Goal: Navigation & Orientation: Find specific page/section

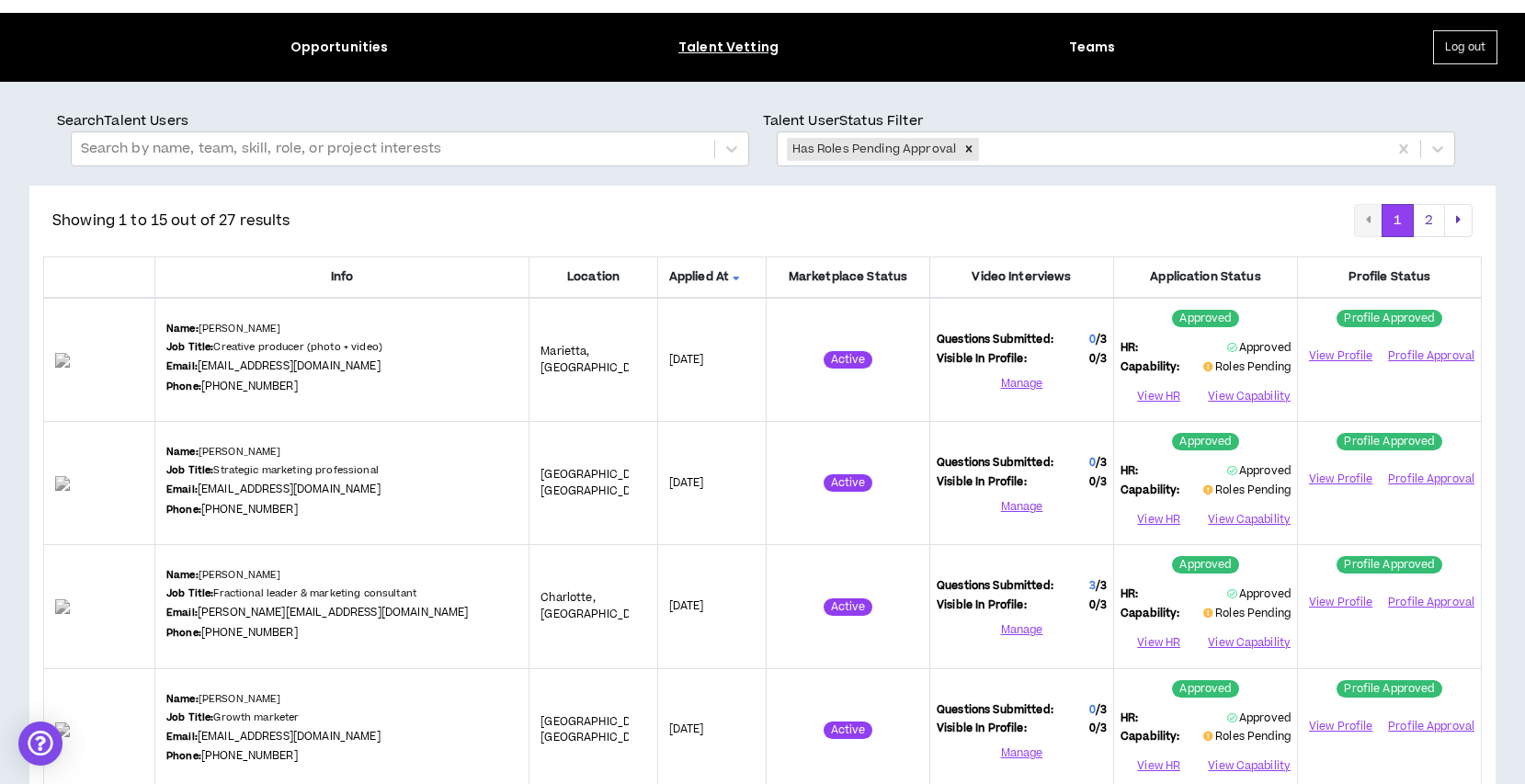
scroll to position [45, 0]
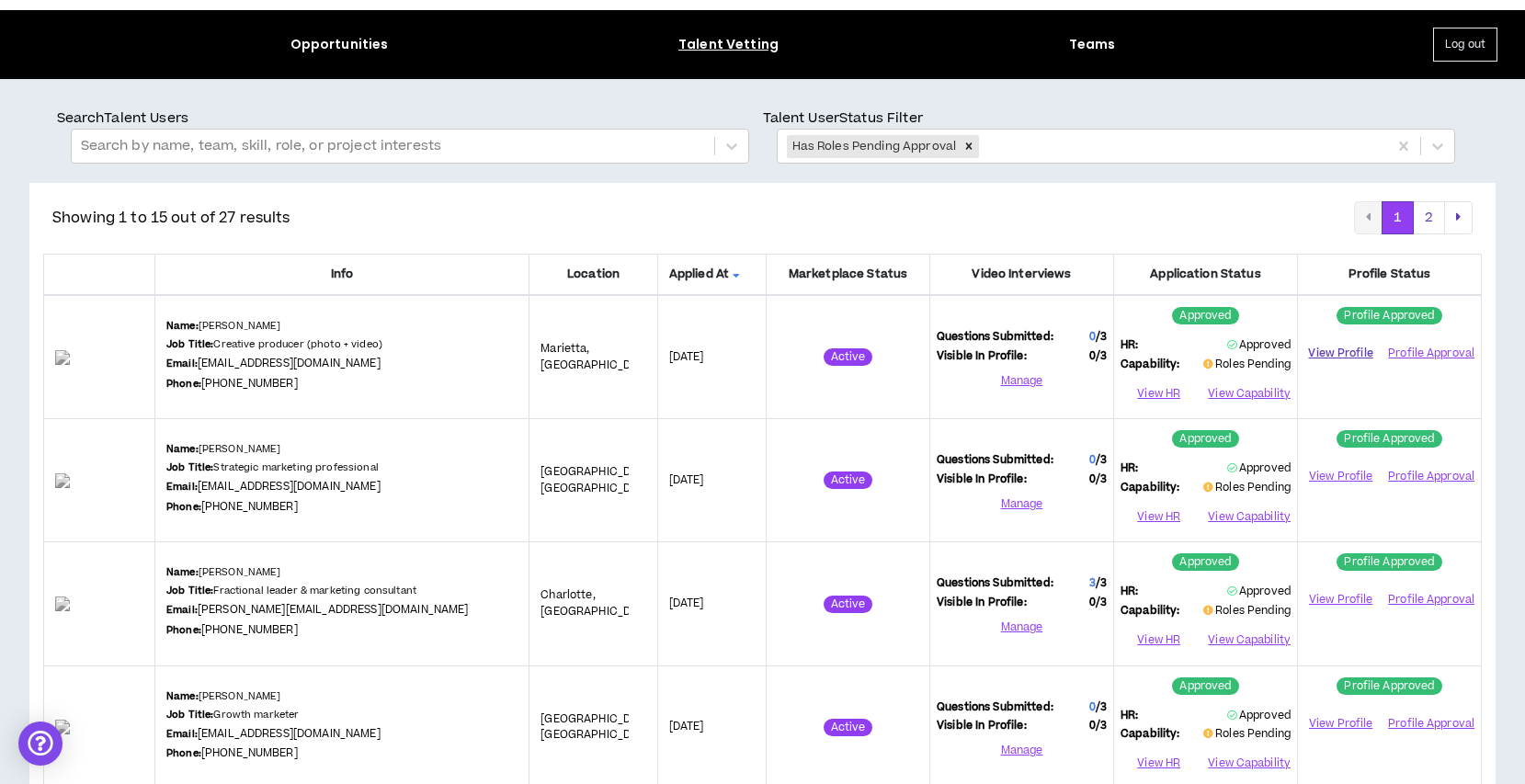
click at [1343, 349] on link "View Profile" at bounding box center [1341, 353] width 73 height 32
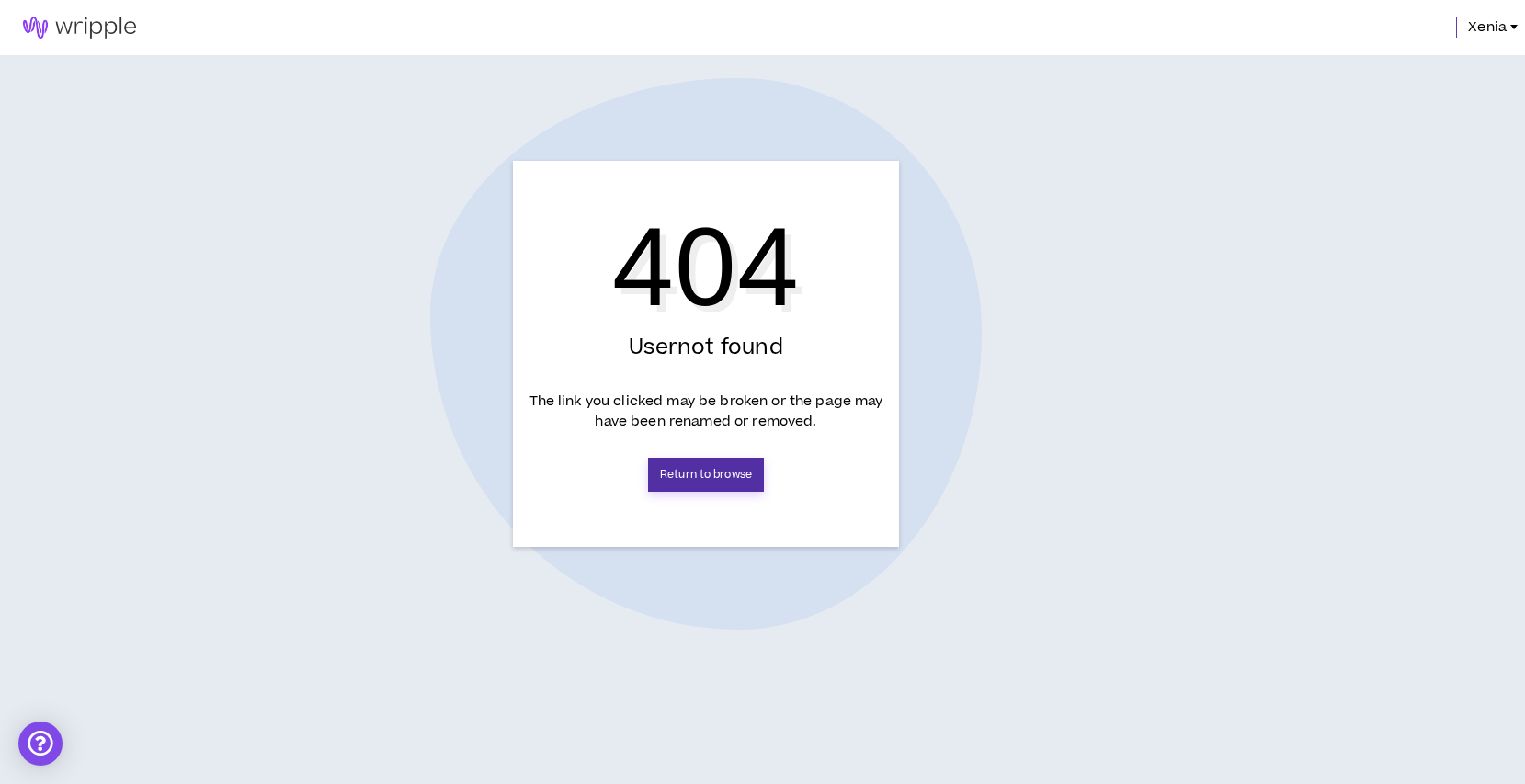
click at [717, 476] on link "Return to browse" at bounding box center [706, 474] width 116 height 34
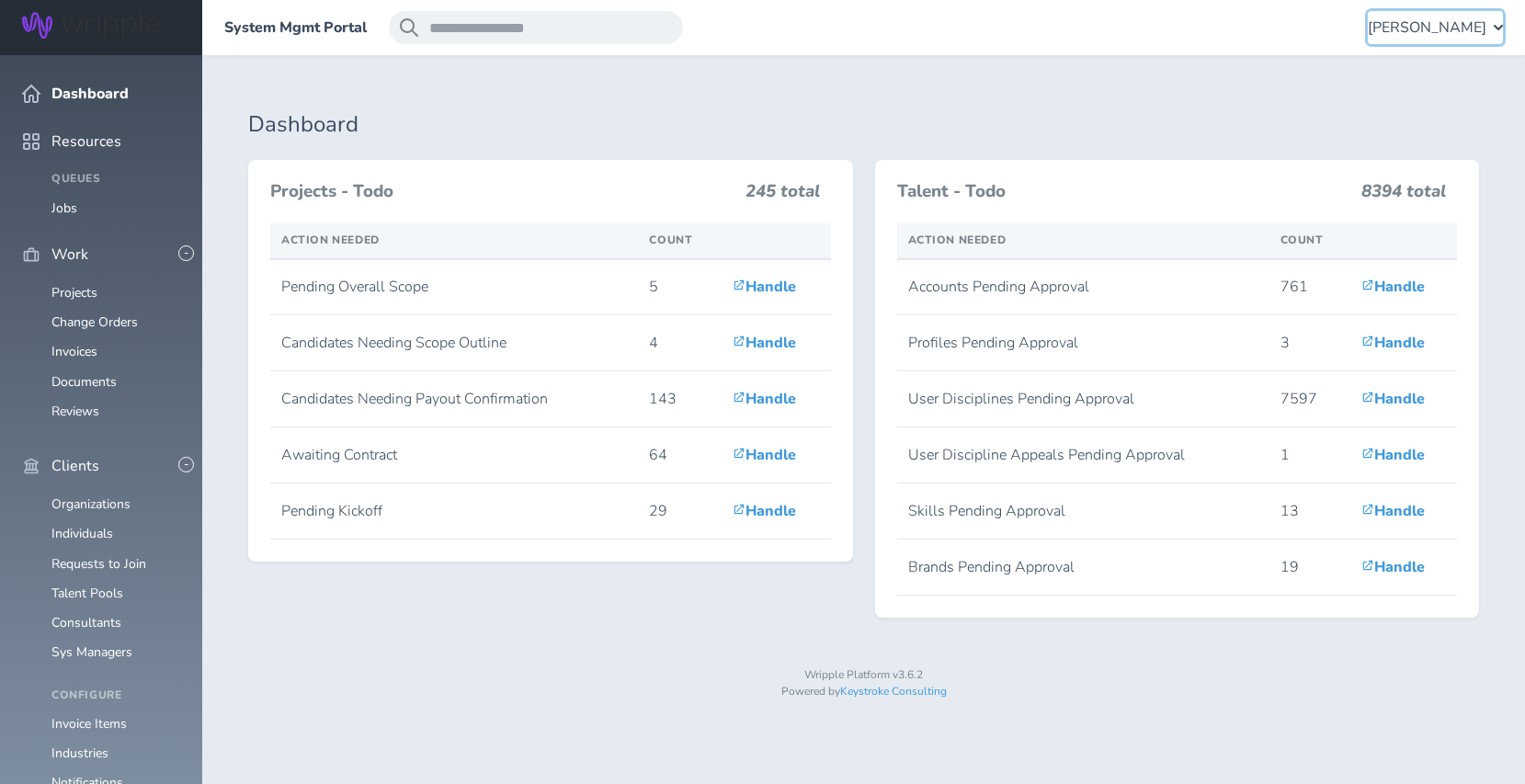
click at [1414, 20] on span "[PERSON_NAME]" at bounding box center [1427, 27] width 118 height 16
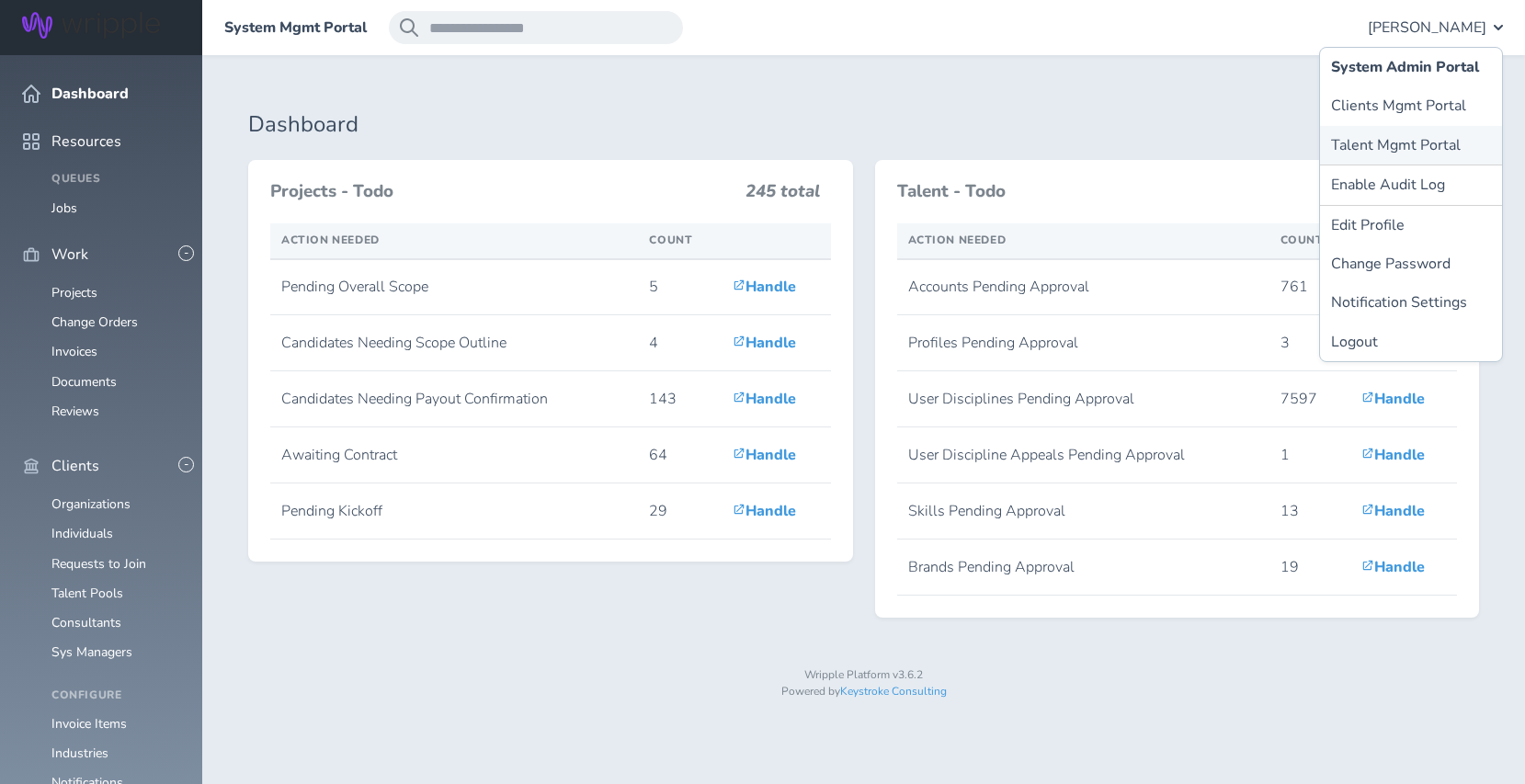
click at [1367, 139] on link "Talent Mgmt Portal" at bounding box center [1410, 146] width 182 height 39
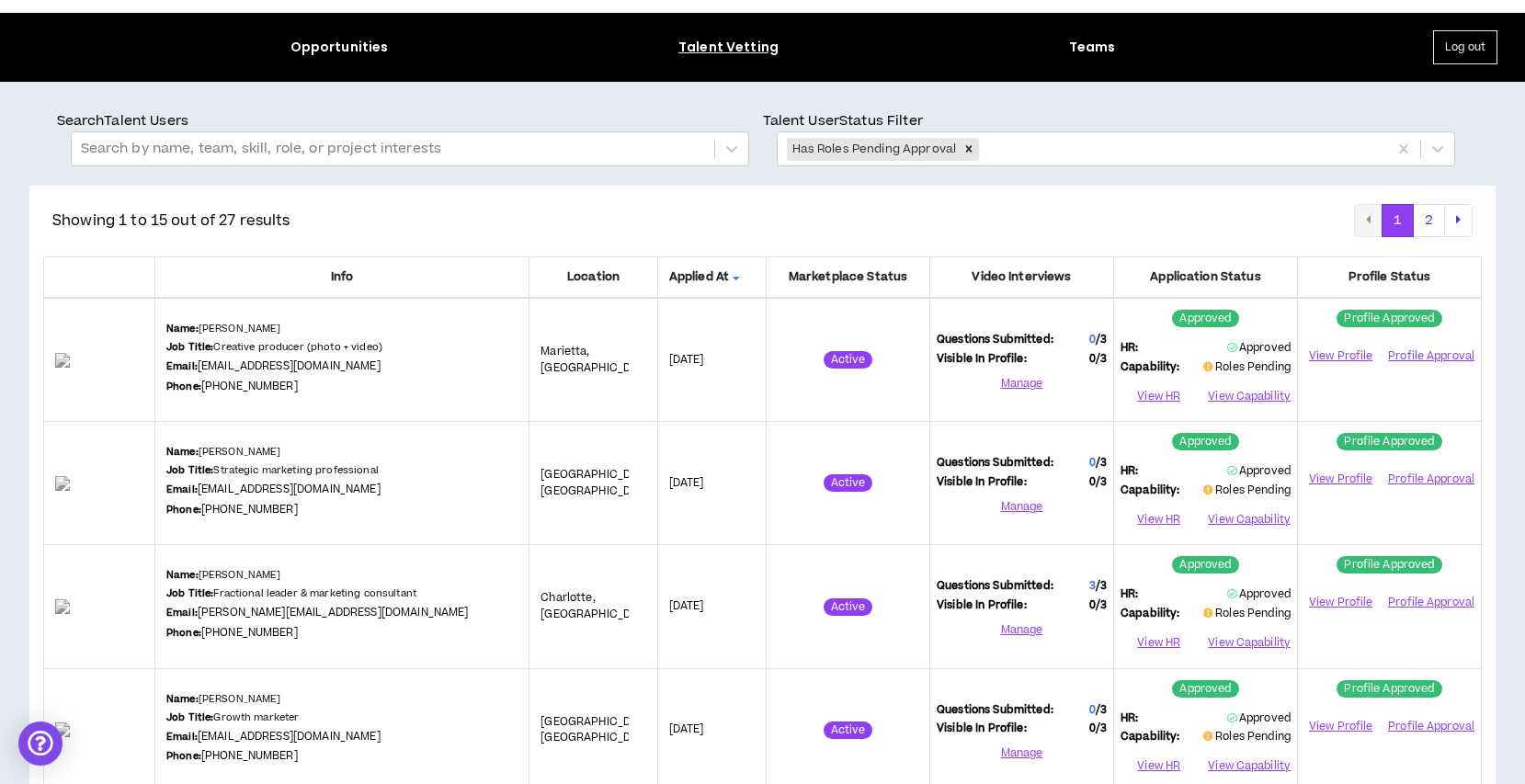
scroll to position [57, 0]
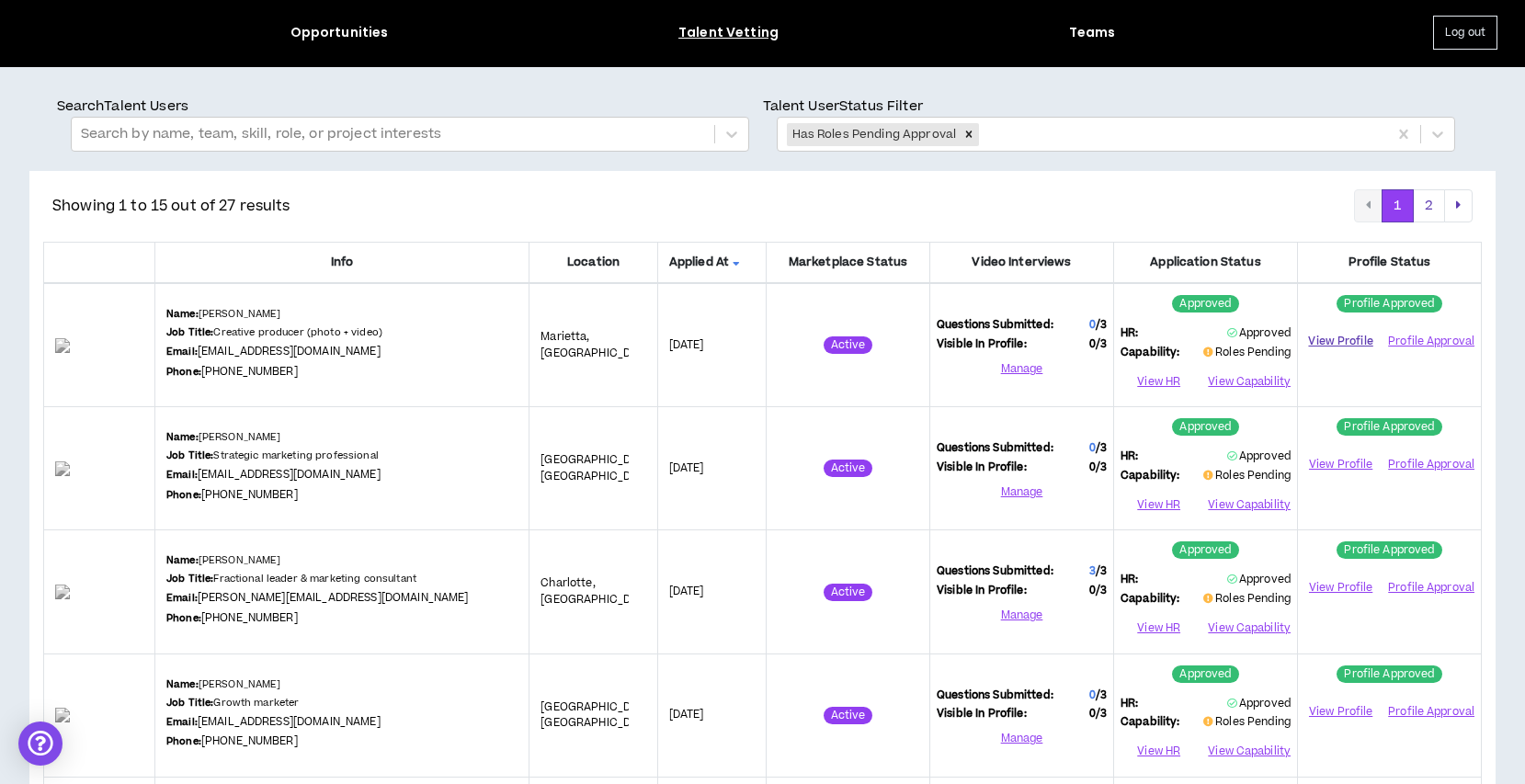
click at [1335, 336] on link "View Profile" at bounding box center [1341, 341] width 73 height 32
click at [1328, 460] on link "View Profile" at bounding box center [1341, 464] width 73 height 32
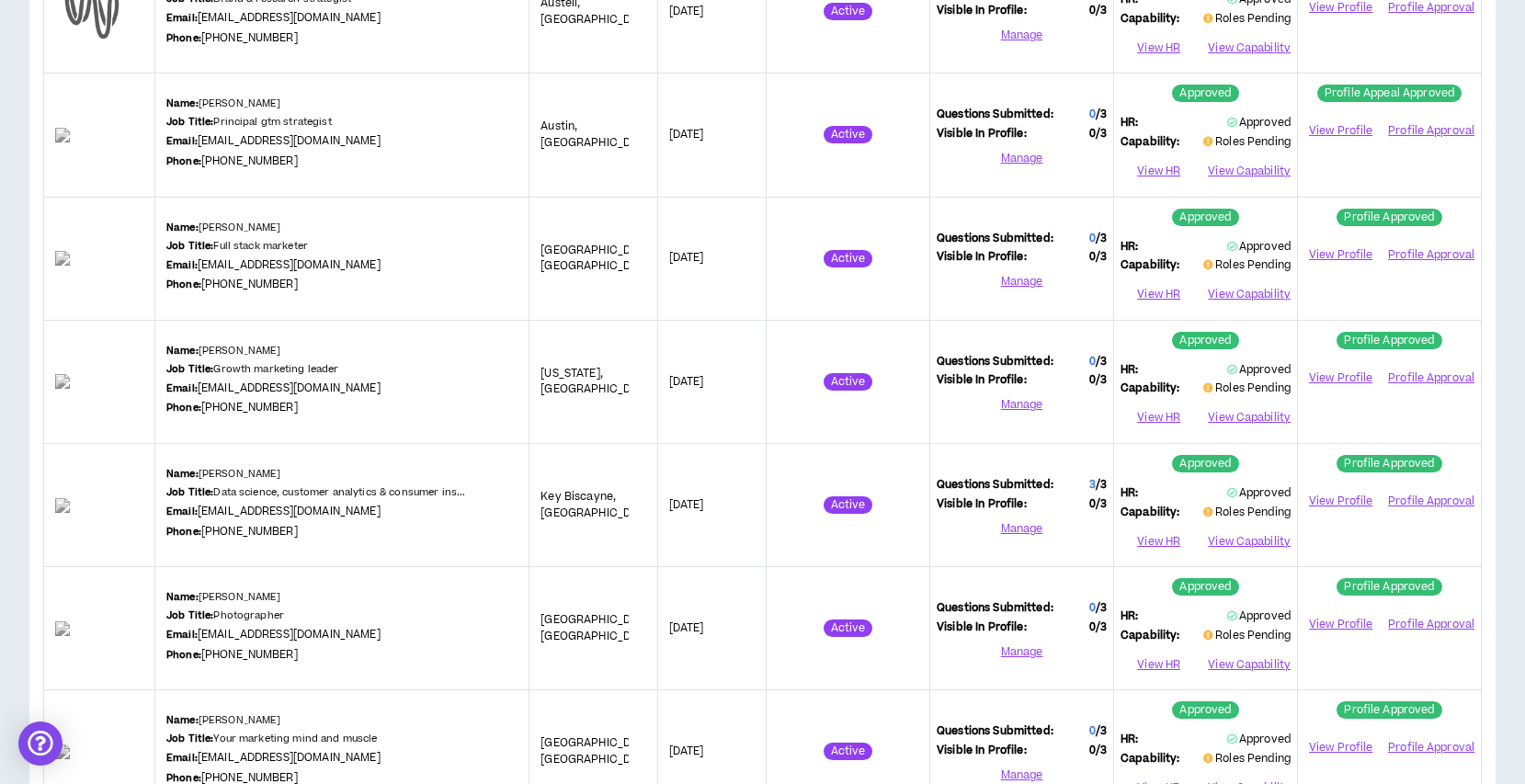
scroll to position [1506, 0]
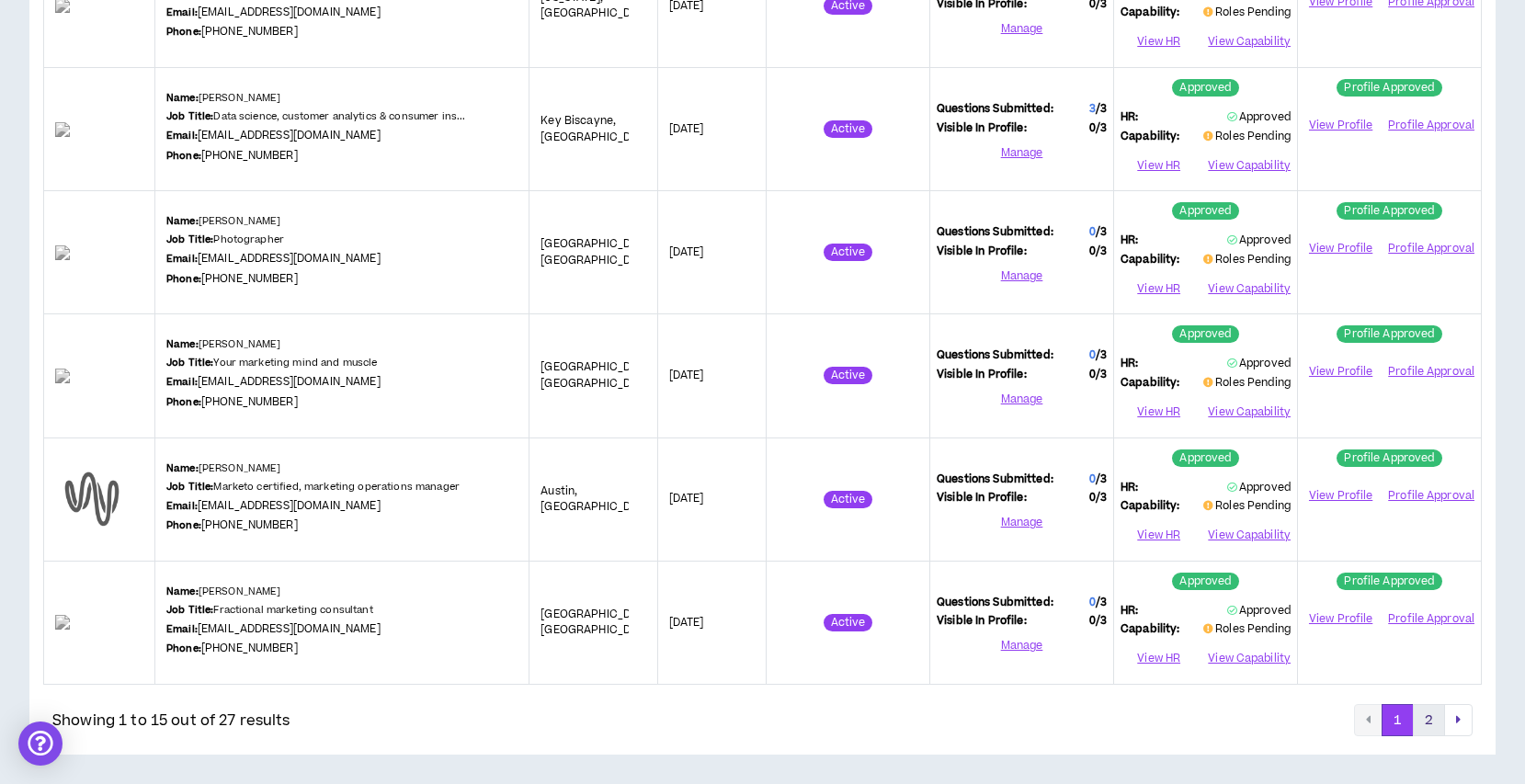
click at [1421, 706] on button "2" at bounding box center [1428, 720] width 32 height 33
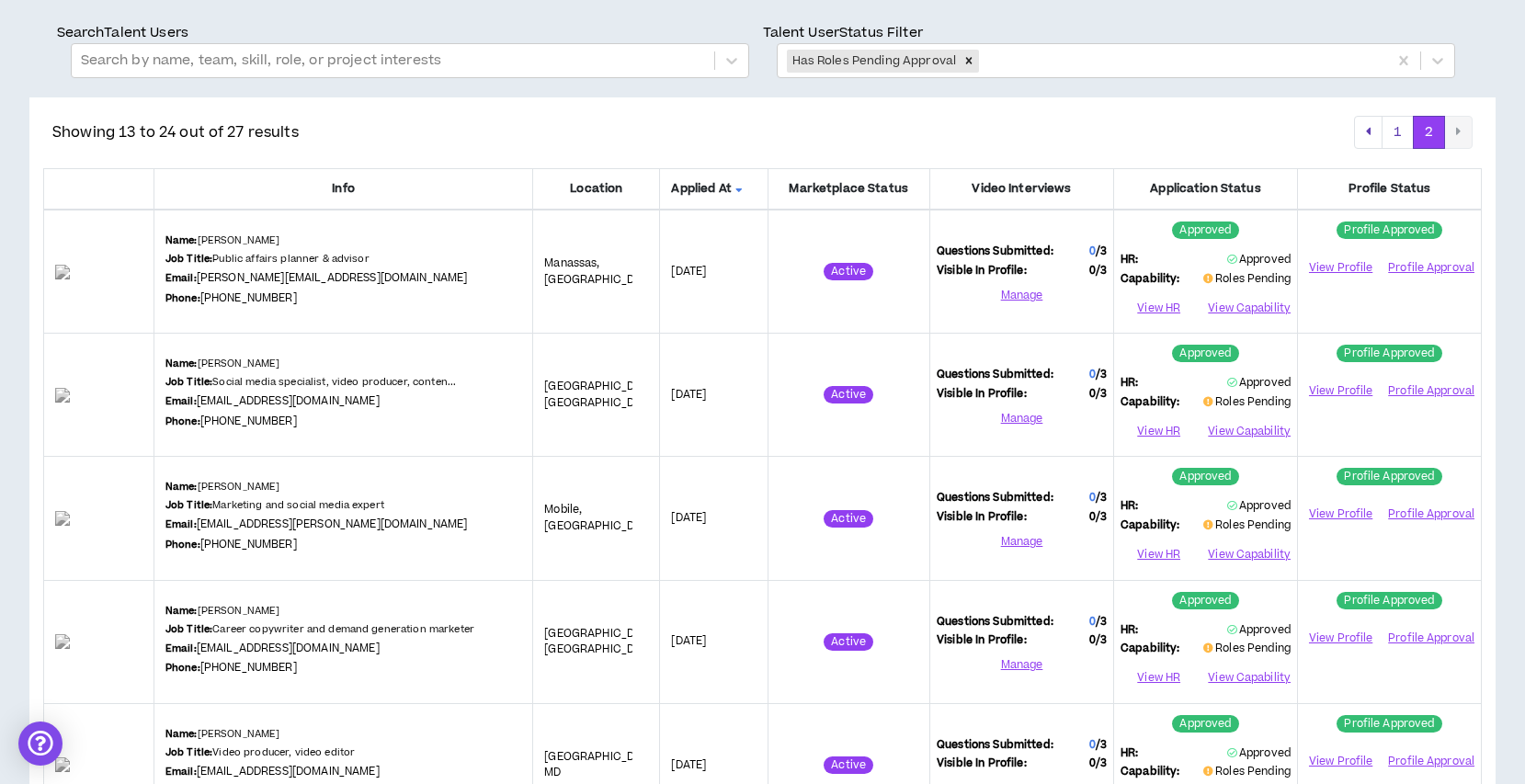
scroll to position [0, 0]
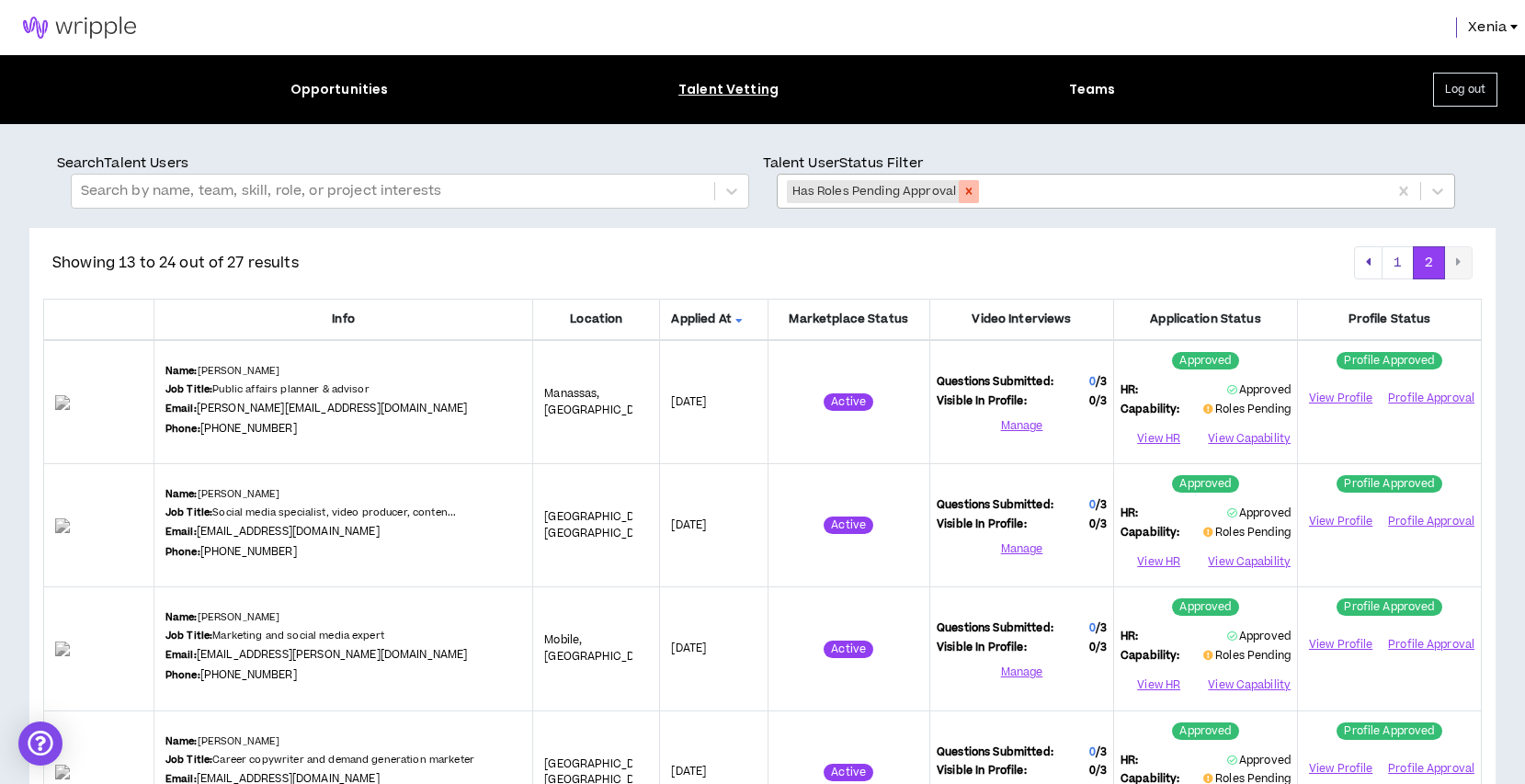
click at [963, 191] on icon "Remove Has Roles Pending Approval" at bounding box center [968, 190] width 13 height 13
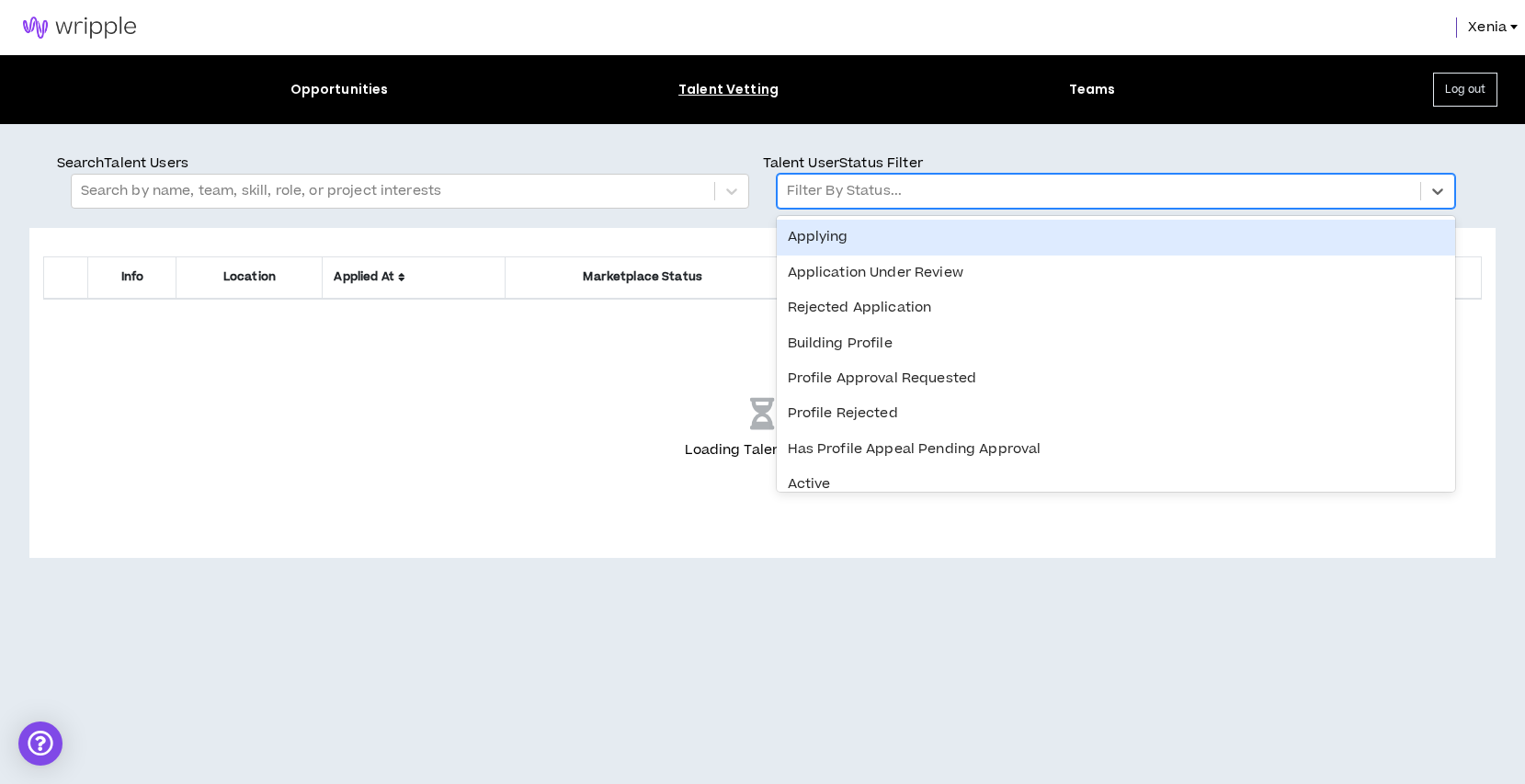
click at [833, 193] on div at bounding box center [1099, 191] width 624 height 24
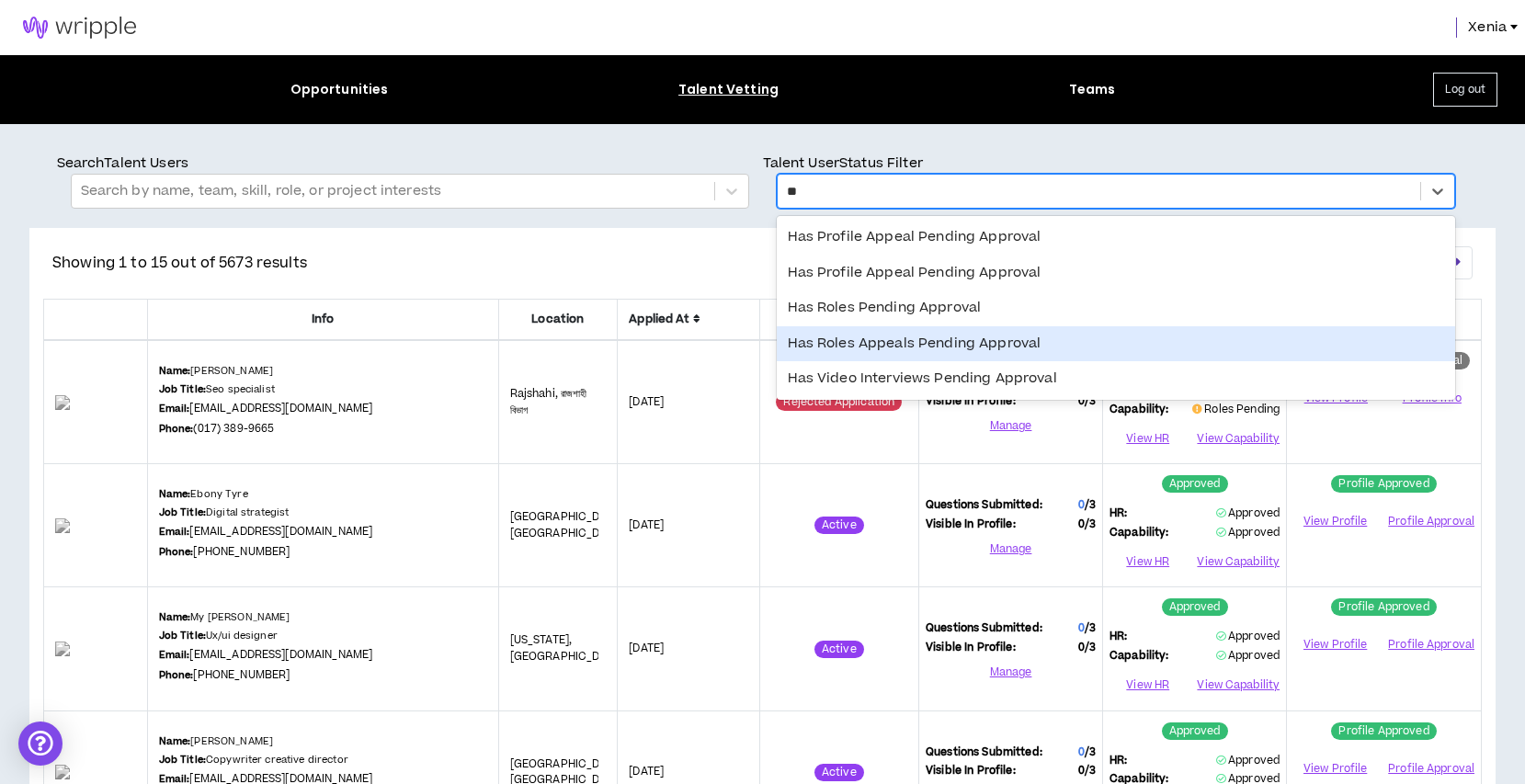
type input "*"
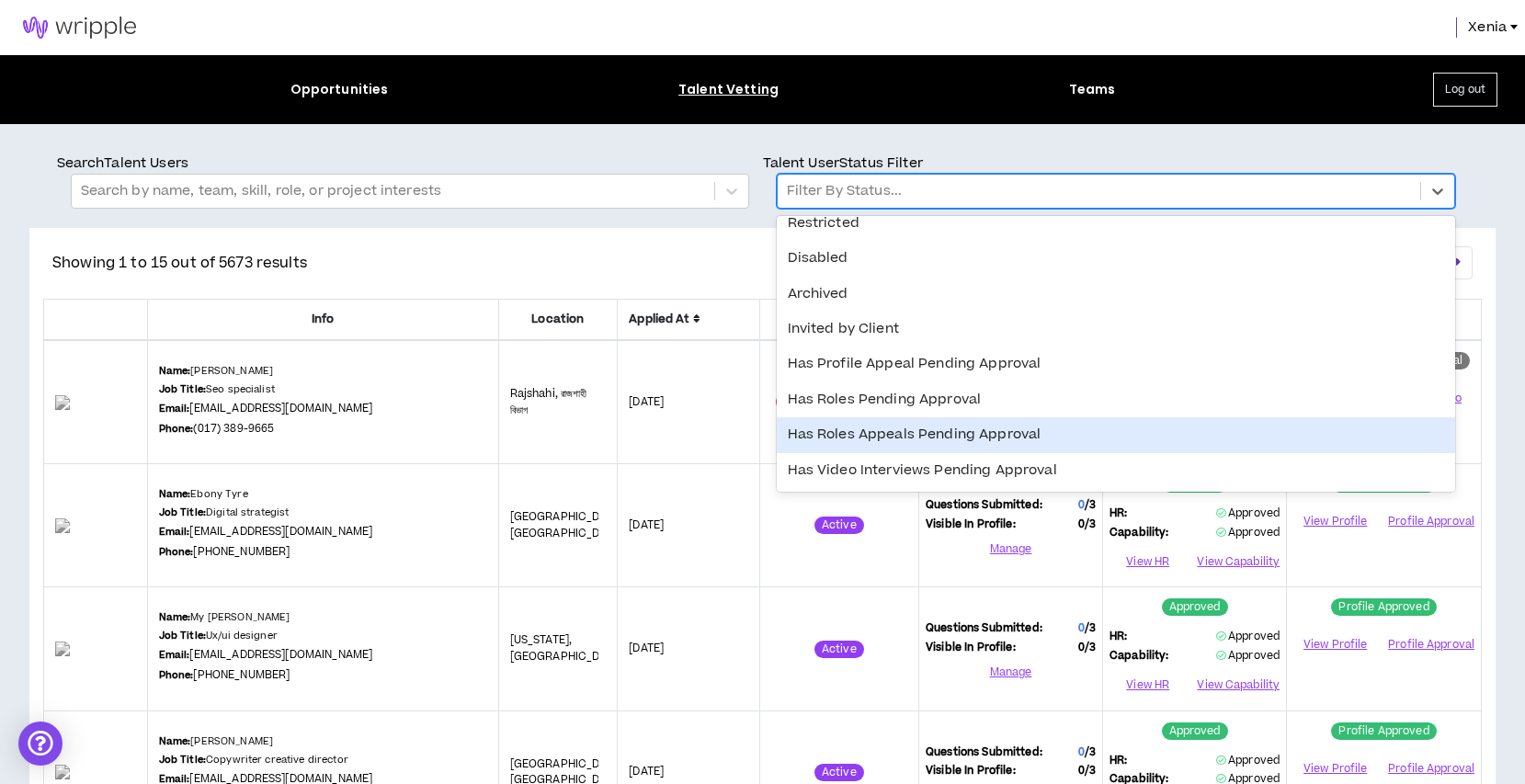
scroll to position [332, 0]
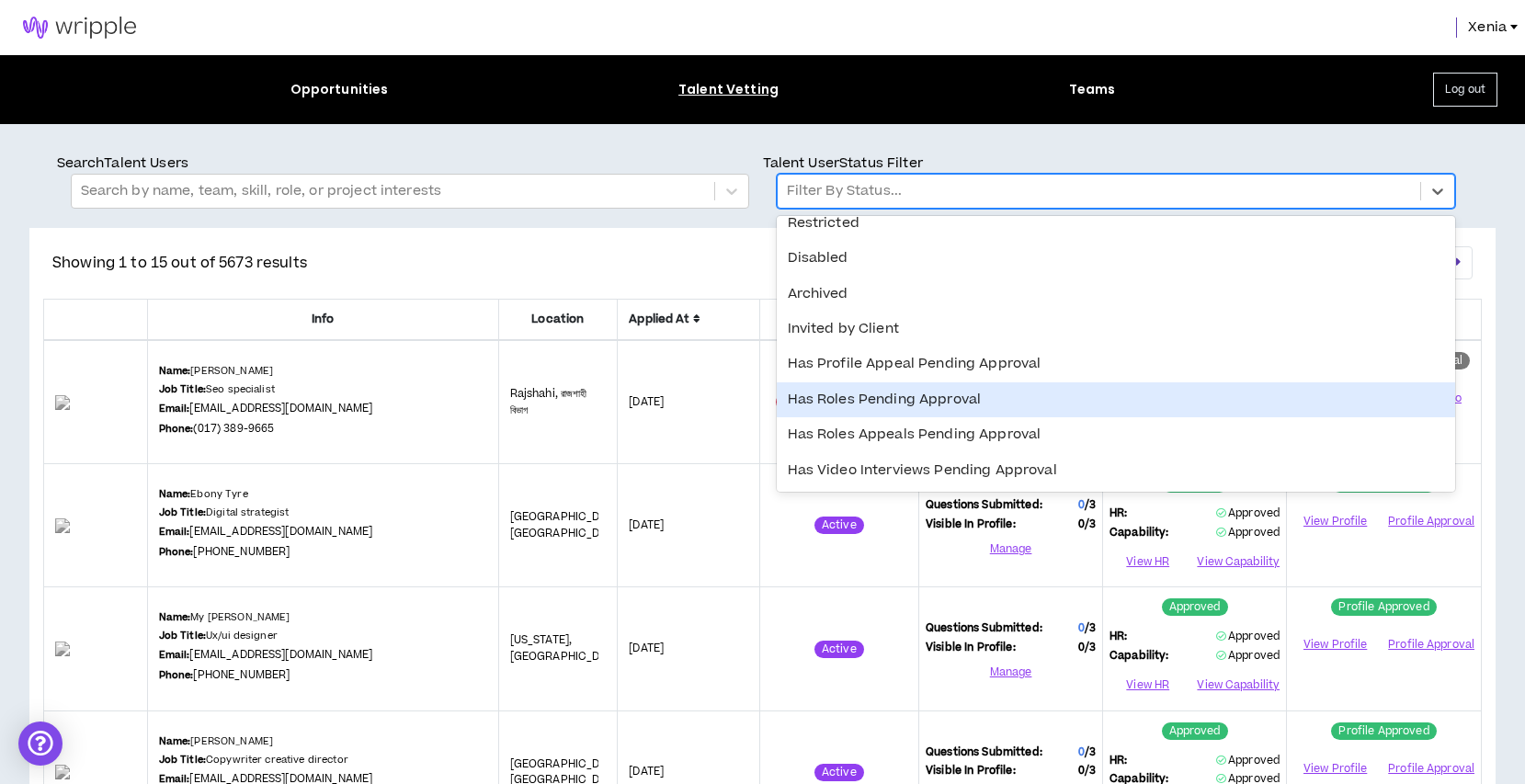
click at [865, 409] on div "Has Roles Pending Approval" at bounding box center [1115, 400] width 679 height 35
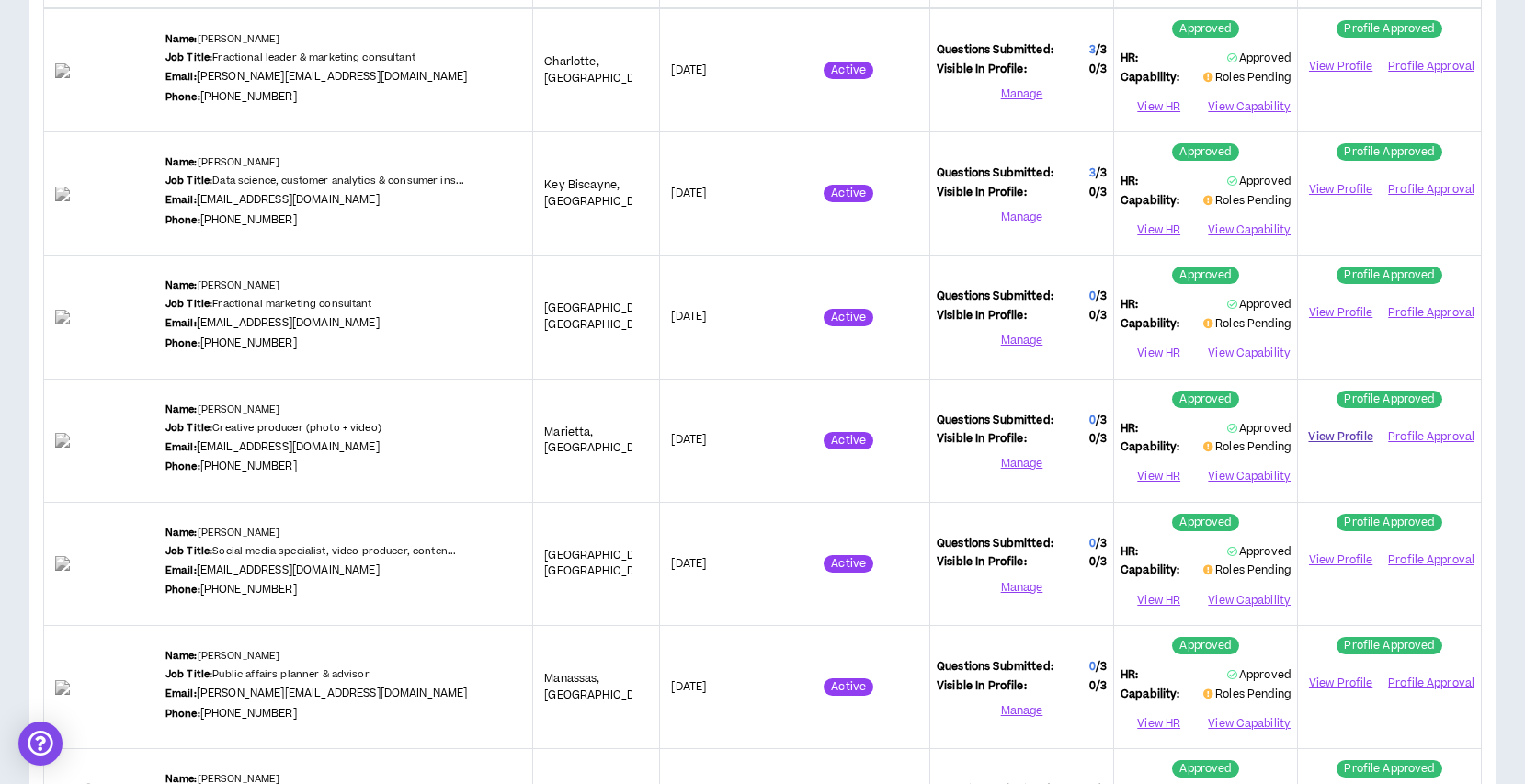
click at [1343, 434] on link "View Profile" at bounding box center [1341, 437] width 73 height 32
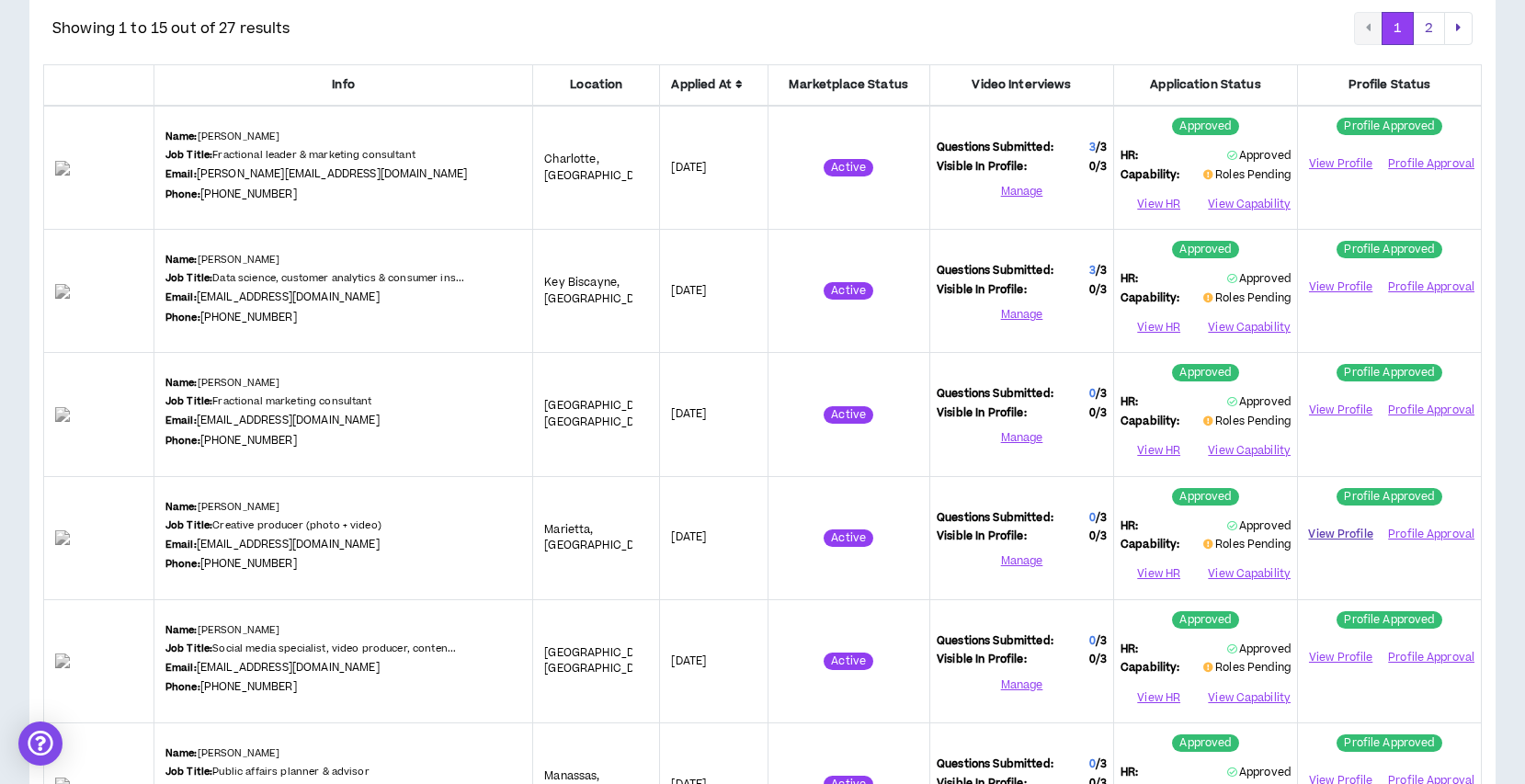
scroll to position [233, 0]
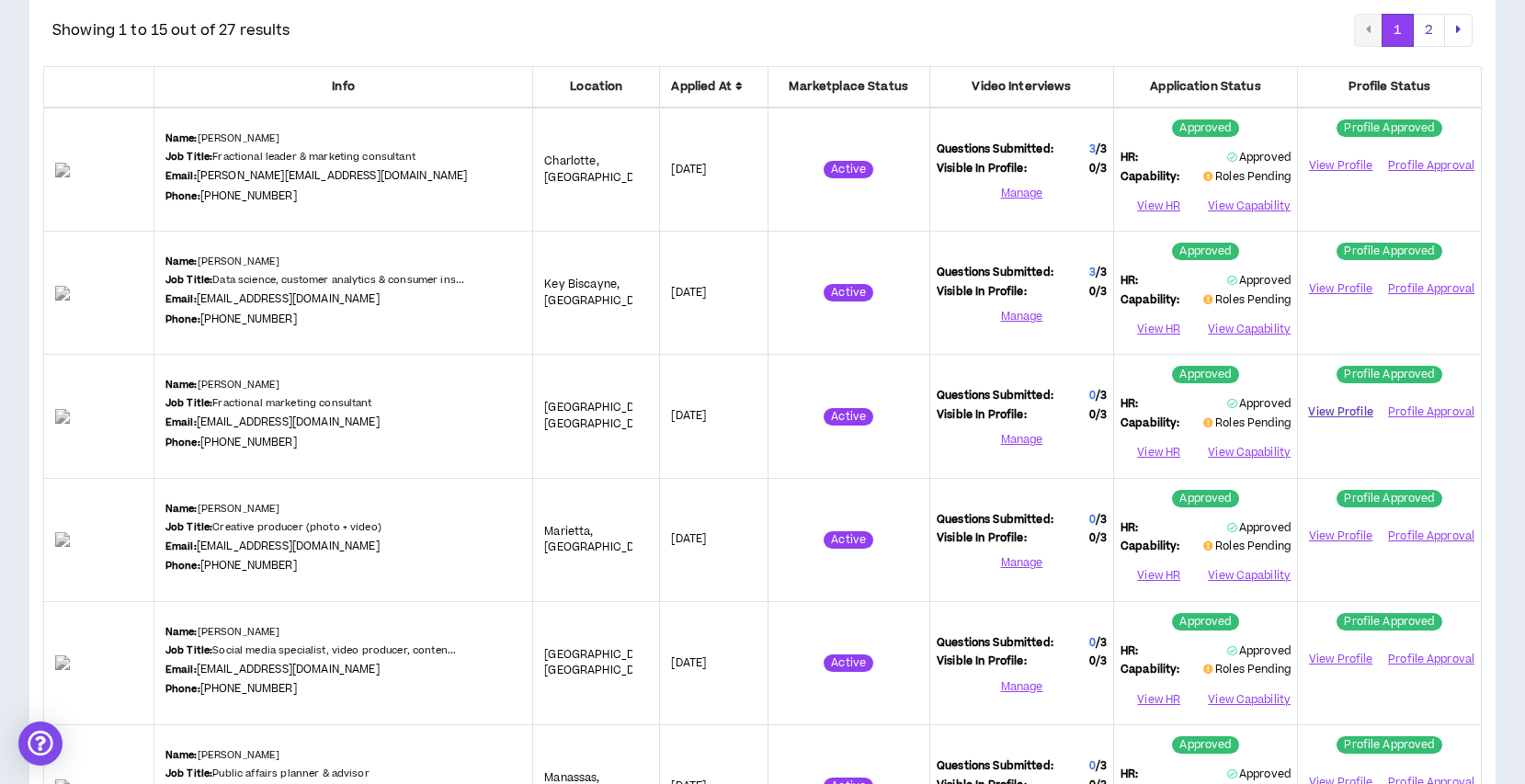
click at [1337, 410] on link "View Profile" at bounding box center [1341, 411] width 73 height 32
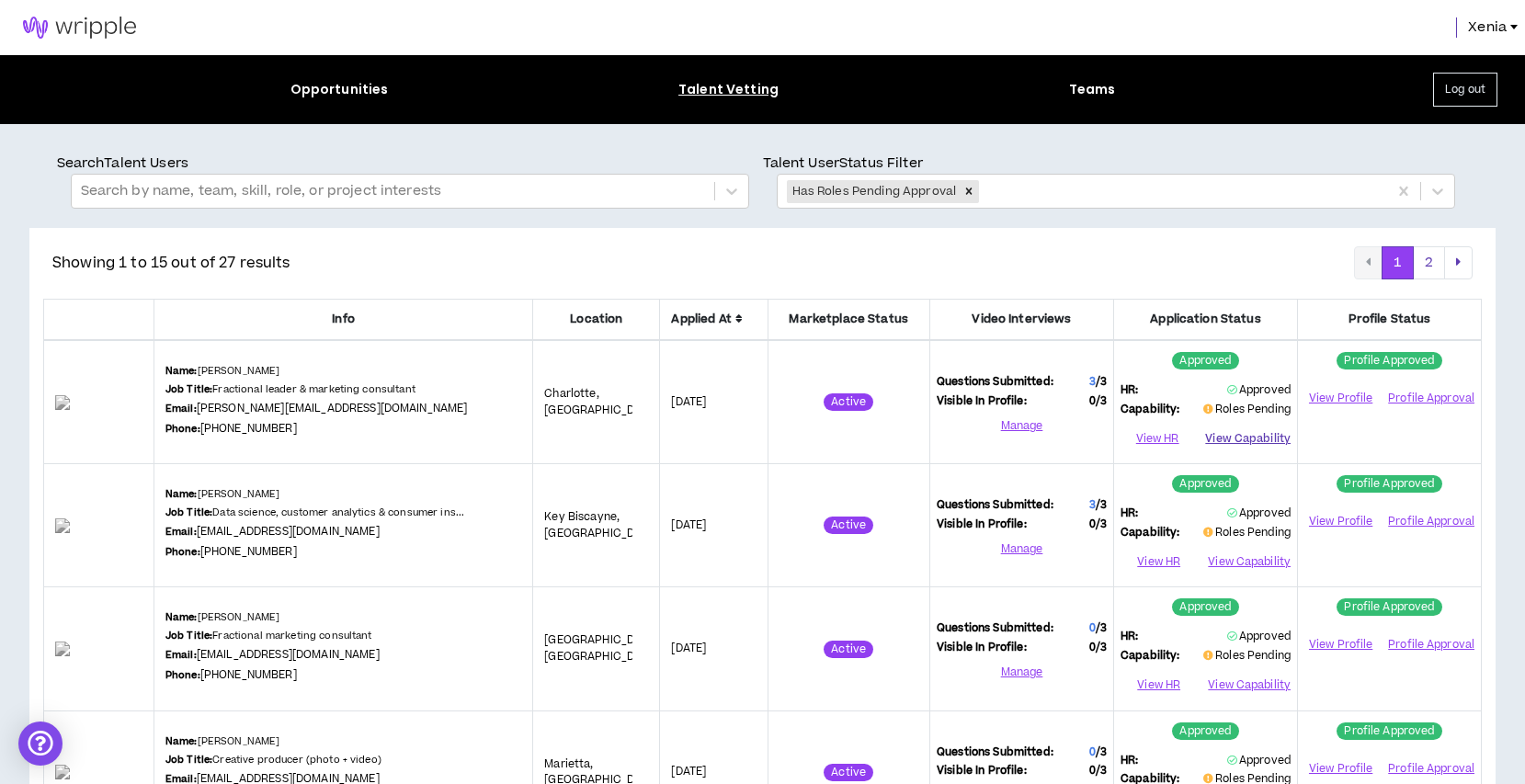
click at [1256, 438] on button "View Capability" at bounding box center [1247, 438] width 85 height 27
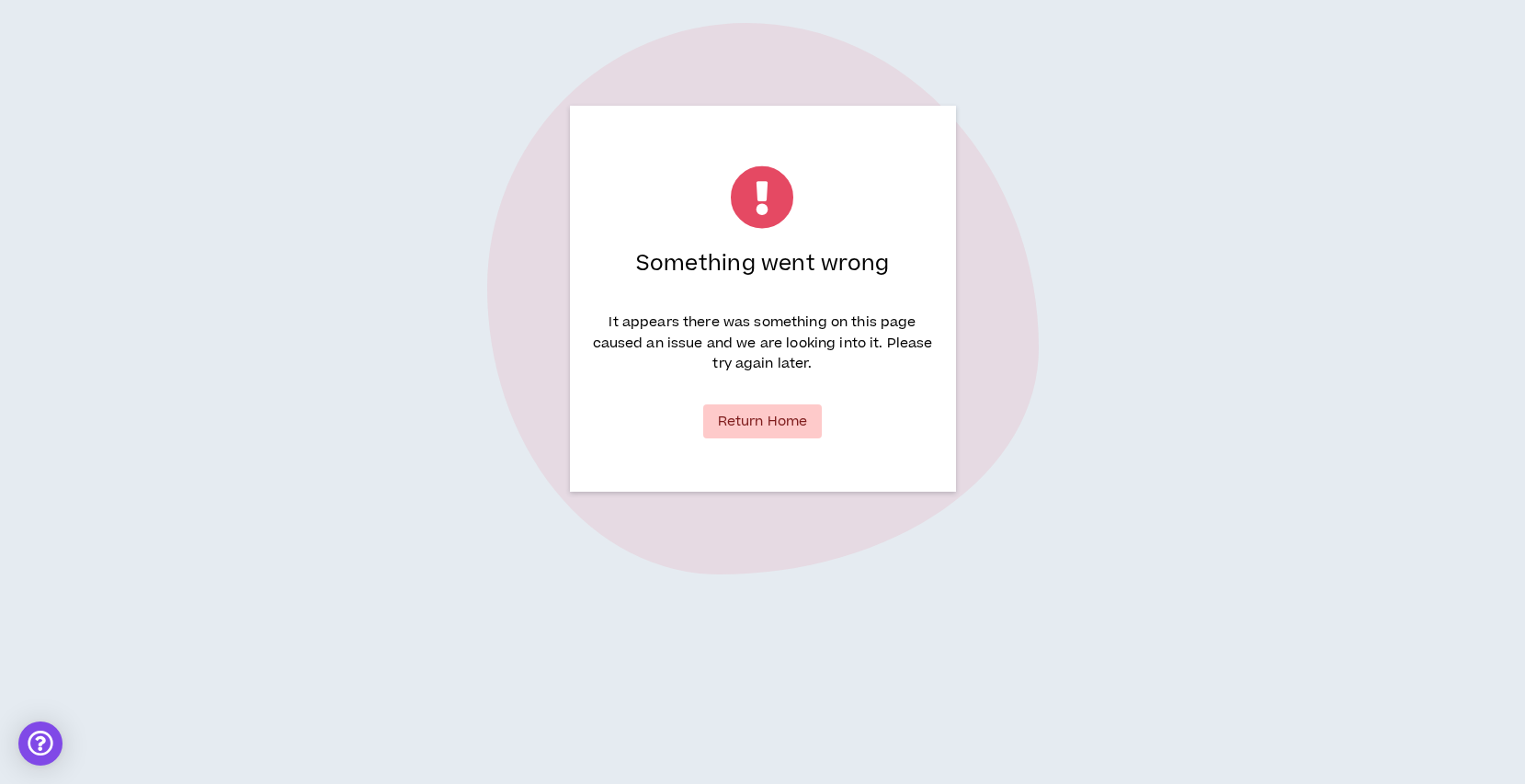
click at [780, 432] on link "Return Home" at bounding box center [762, 421] width 119 height 34
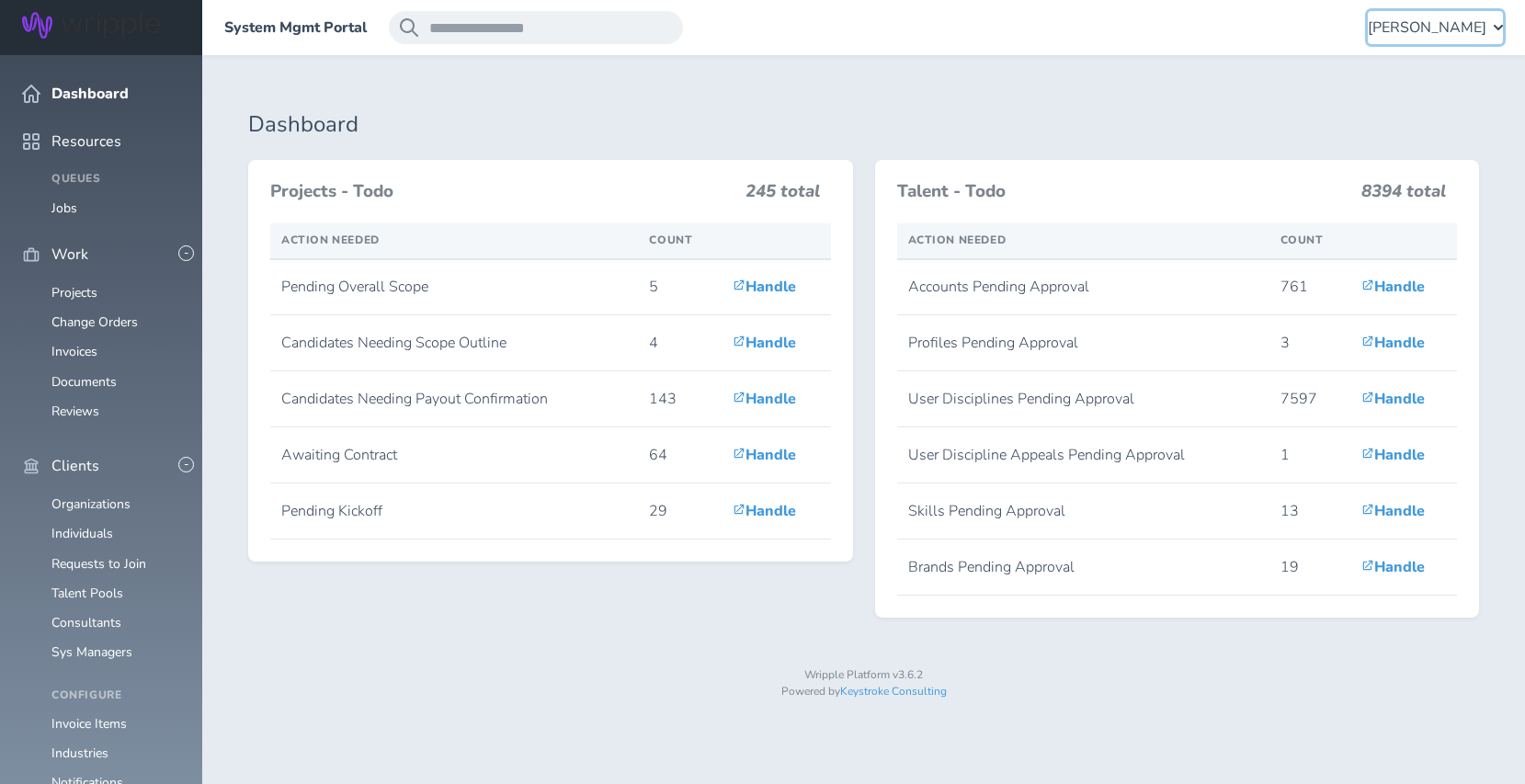
click at [1376, 29] on span "[PERSON_NAME]" at bounding box center [1427, 27] width 118 height 16
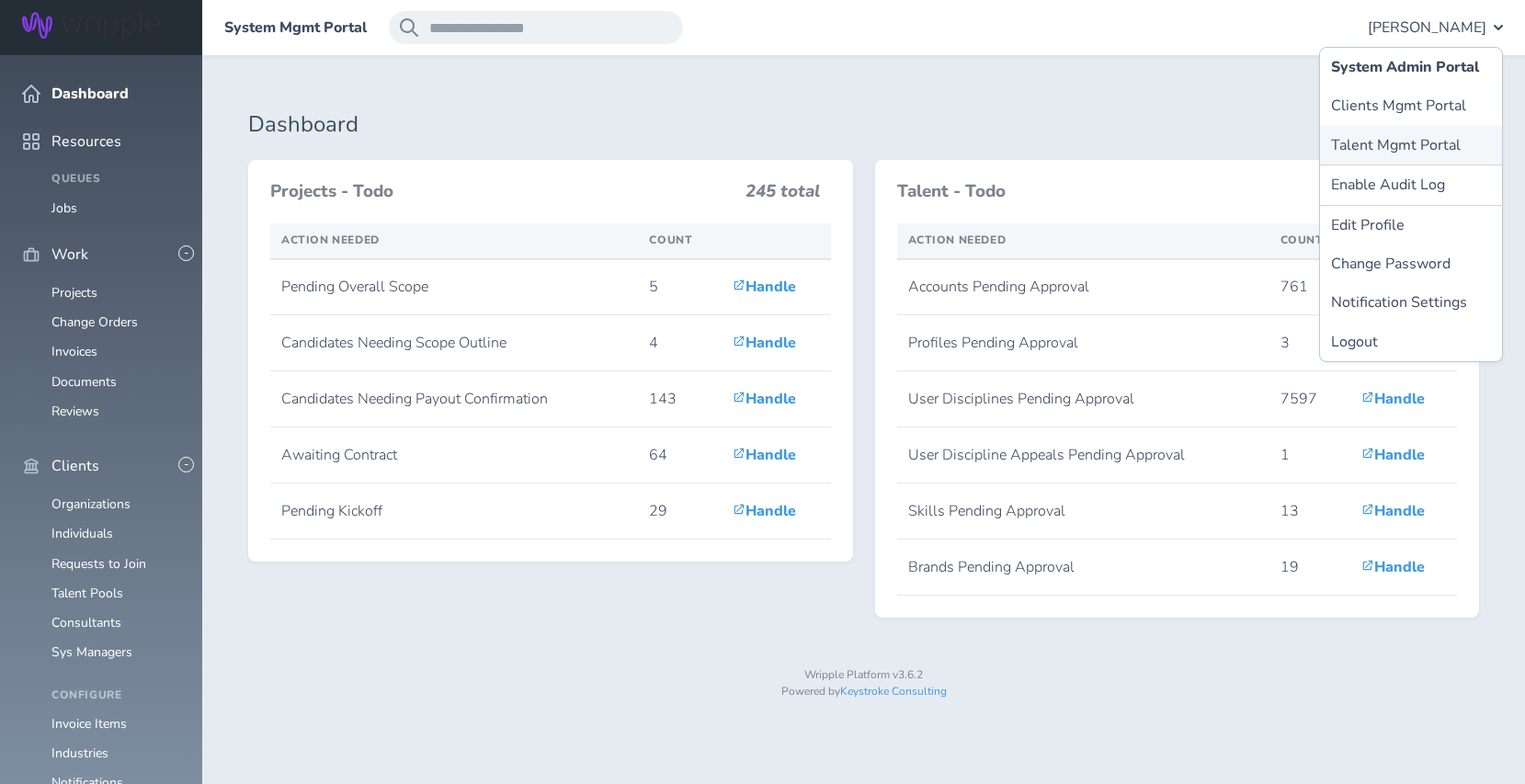
click at [1367, 147] on link "Talent Mgmt Portal" at bounding box center [1410, 146] width 182 height 39
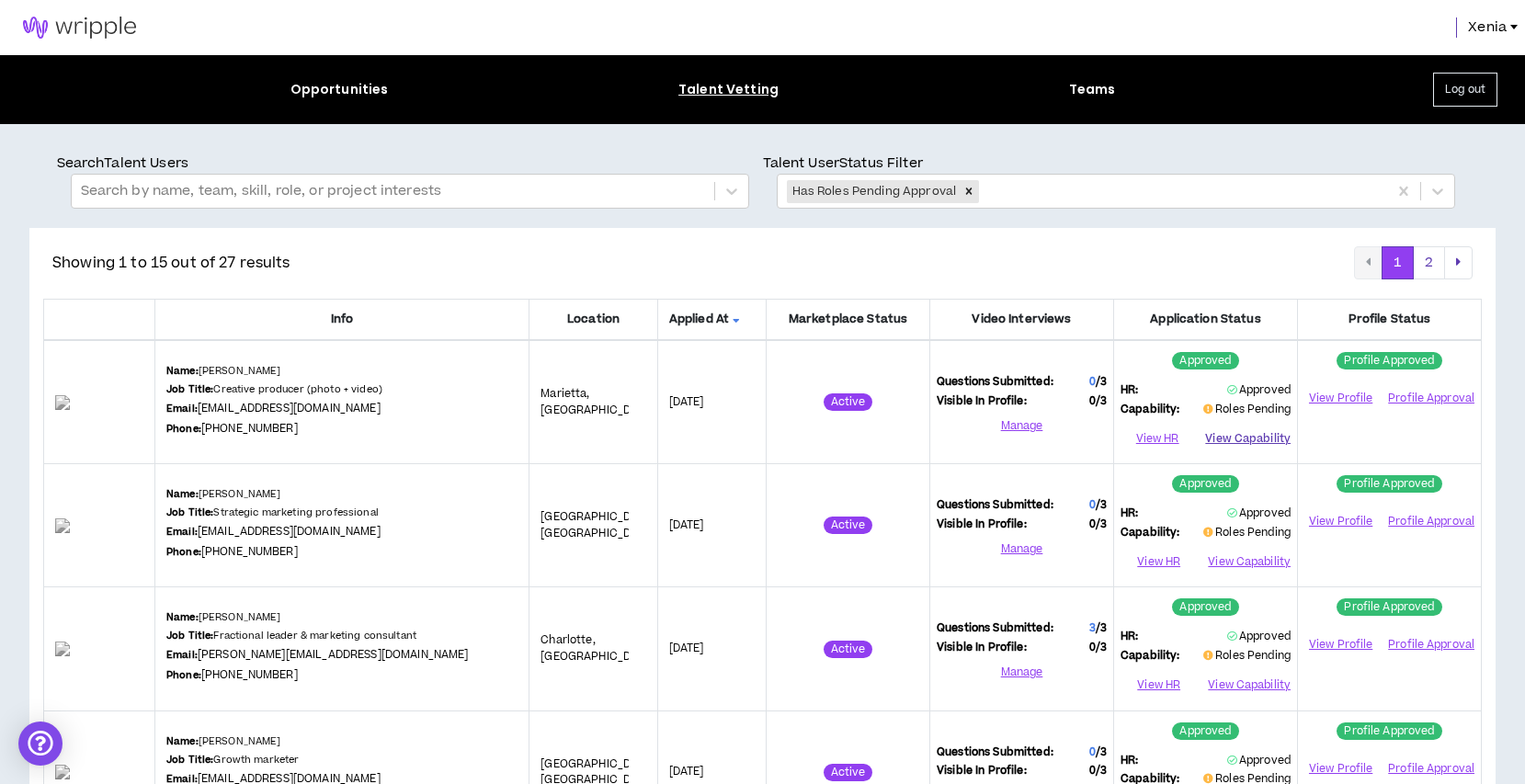
click at [1274, 437] on button "View Capability" at bounding box center [1247, 438] width 85 height 27
